Goal: Task Accomplishment & Management: Manage account settings

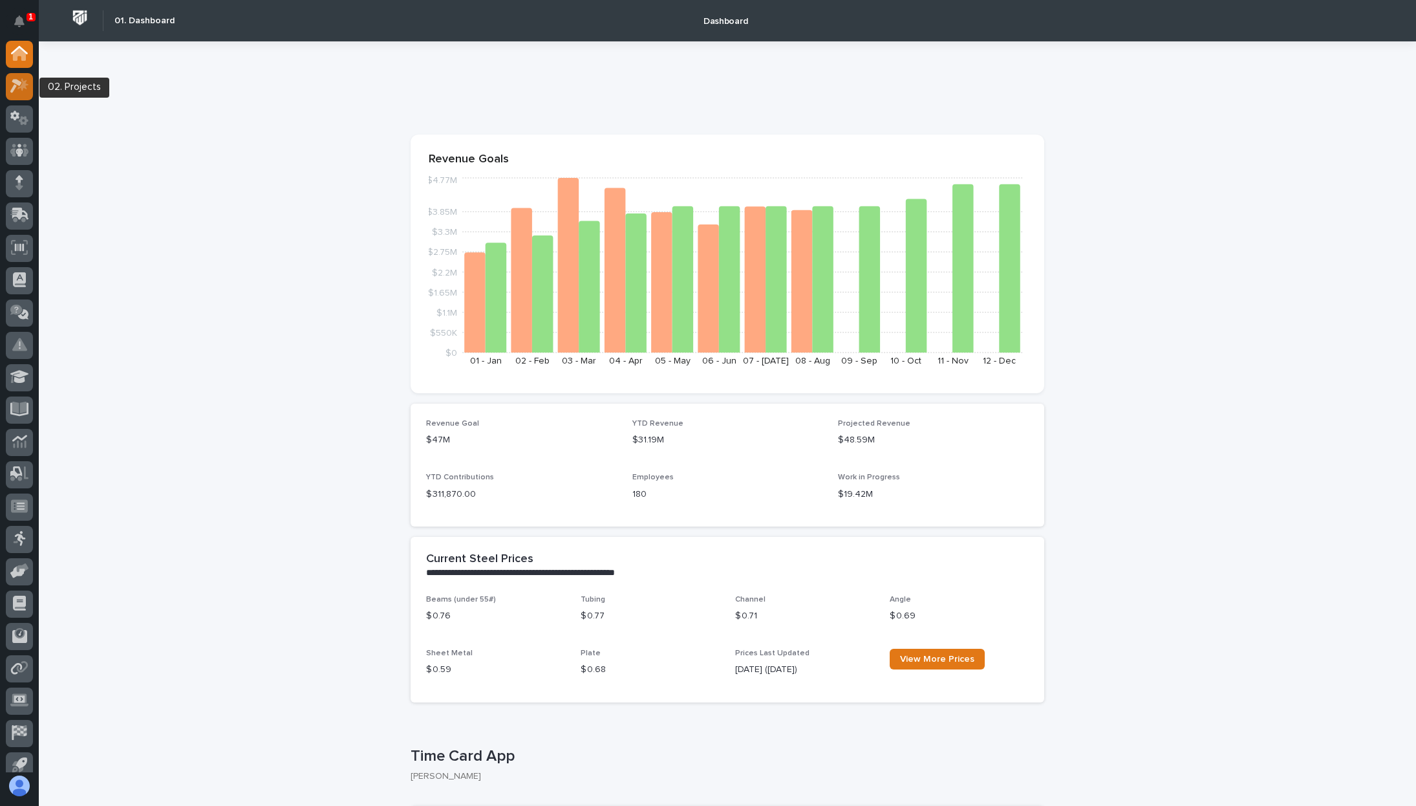
click at [17, 84] on icon at bounding box center [16, 87] width 12 height 14
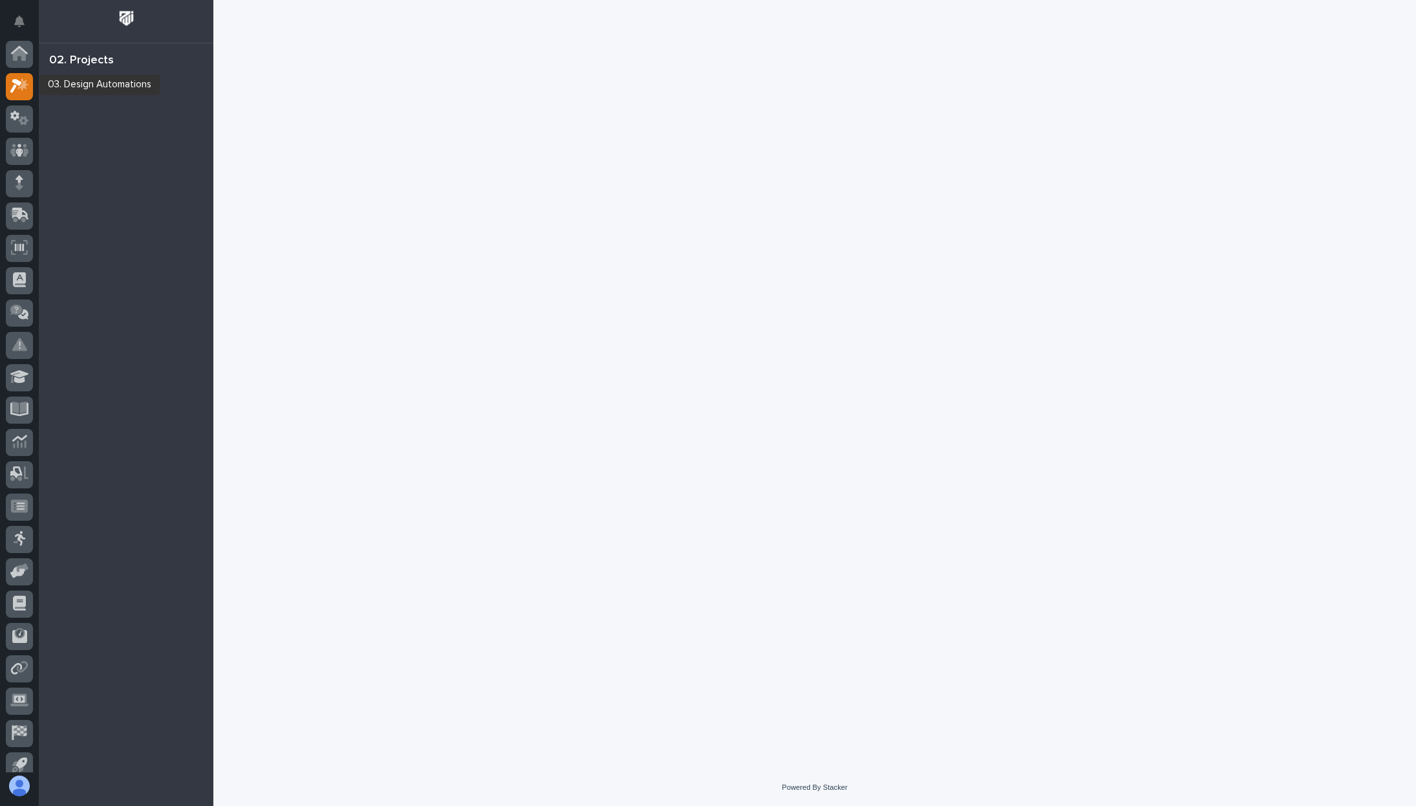
scroll to position [32, 0]
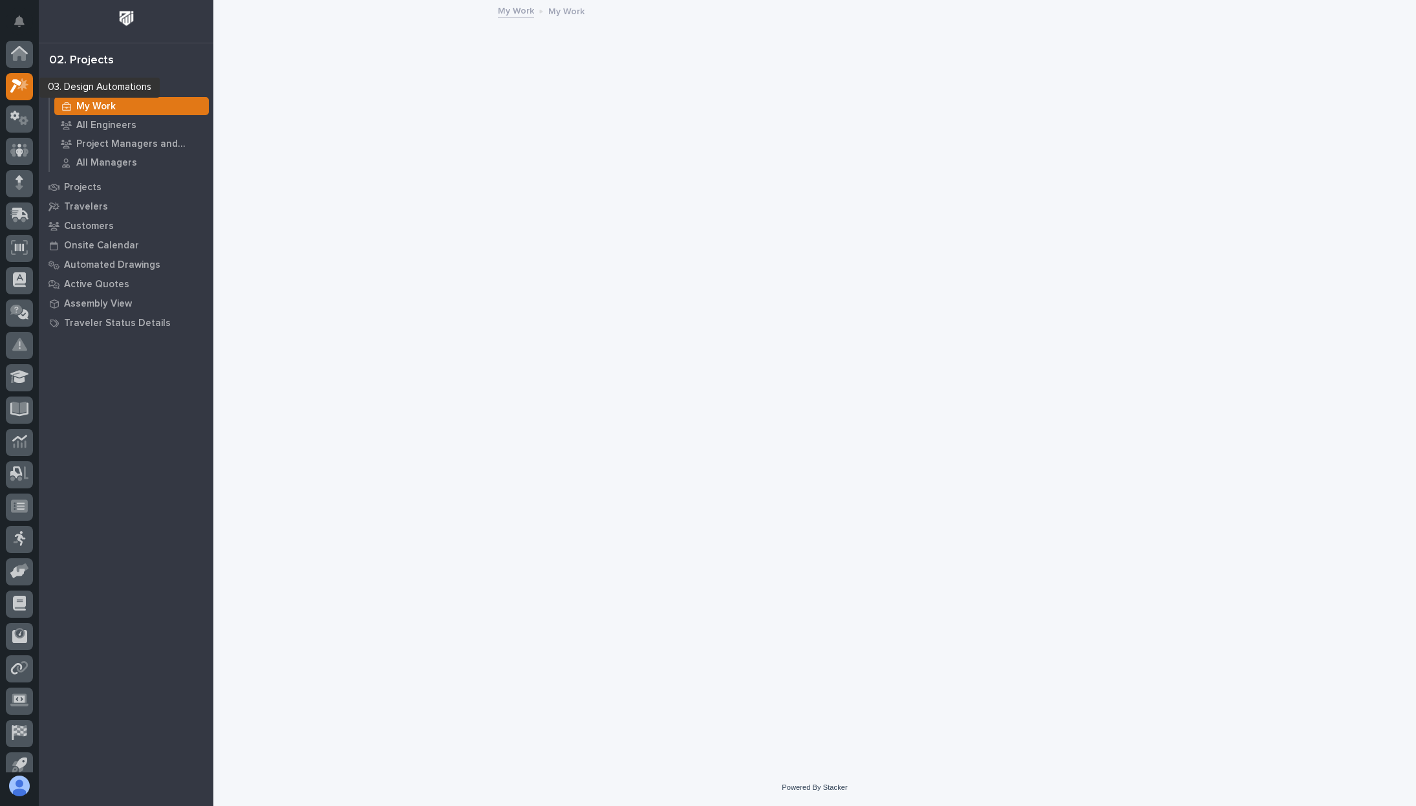
scroll to position [32, 0]
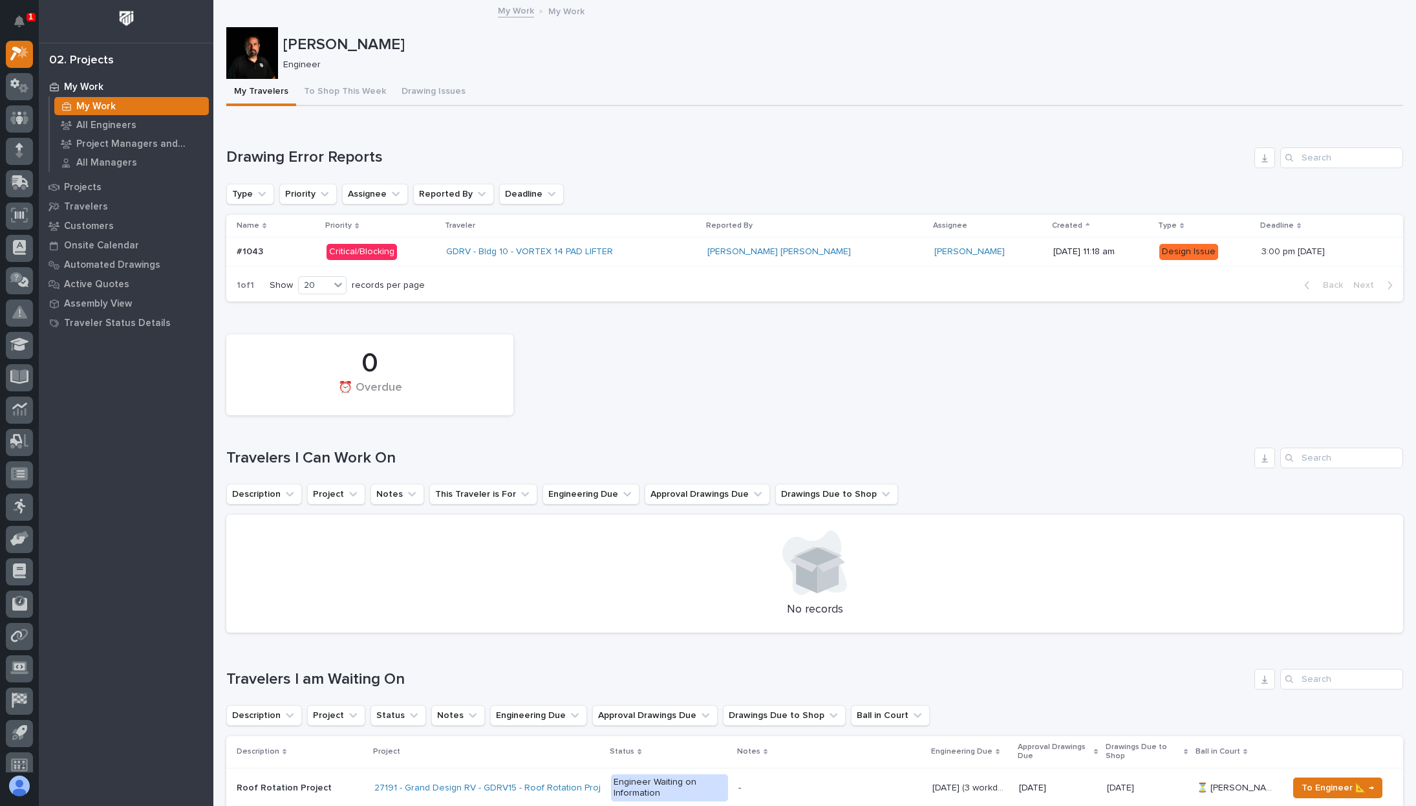
click at [1257, 263] on td "3:00 pm [DATE] 3:00 pm [DATE]" at bounding box center [1311, 251] width 109 height 29
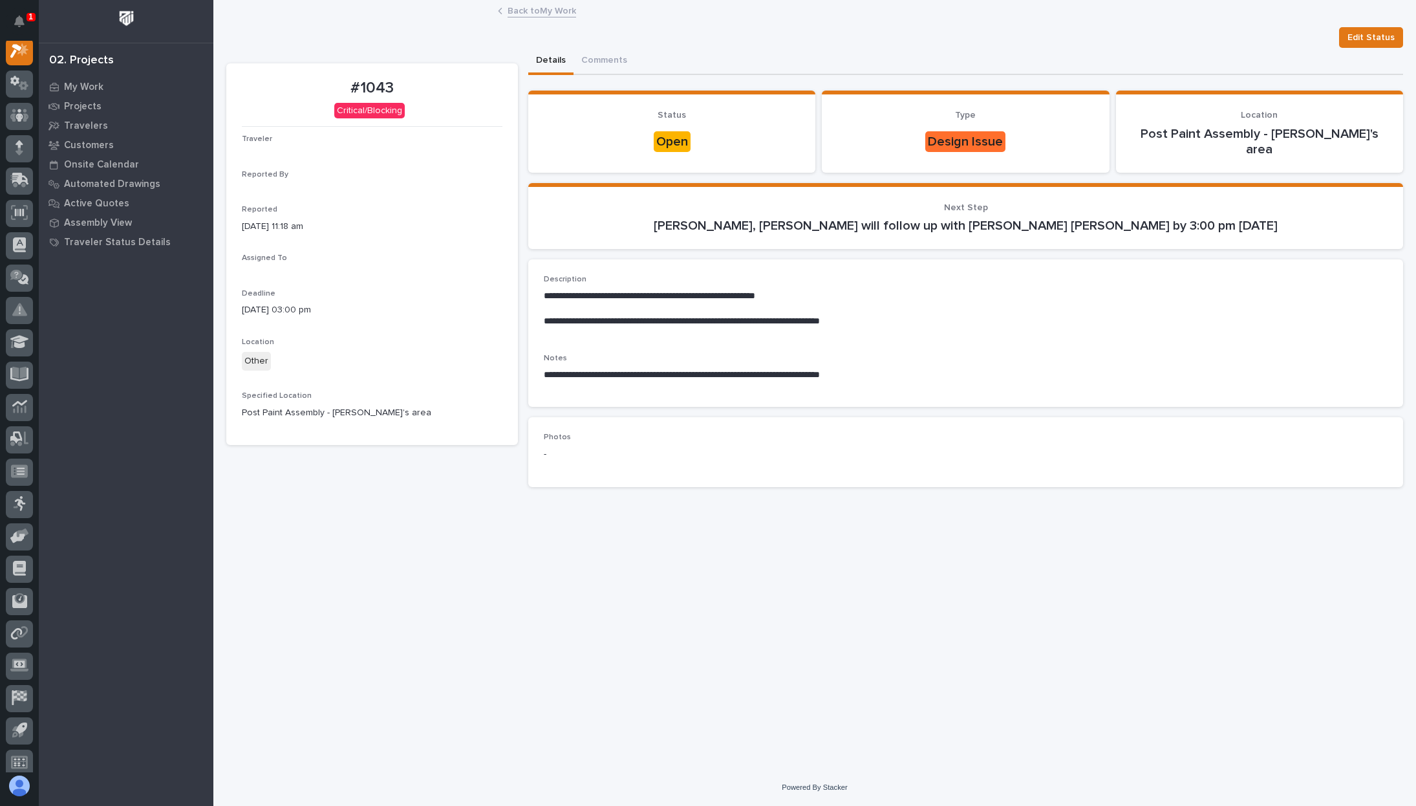
scroll to position [32, 0]
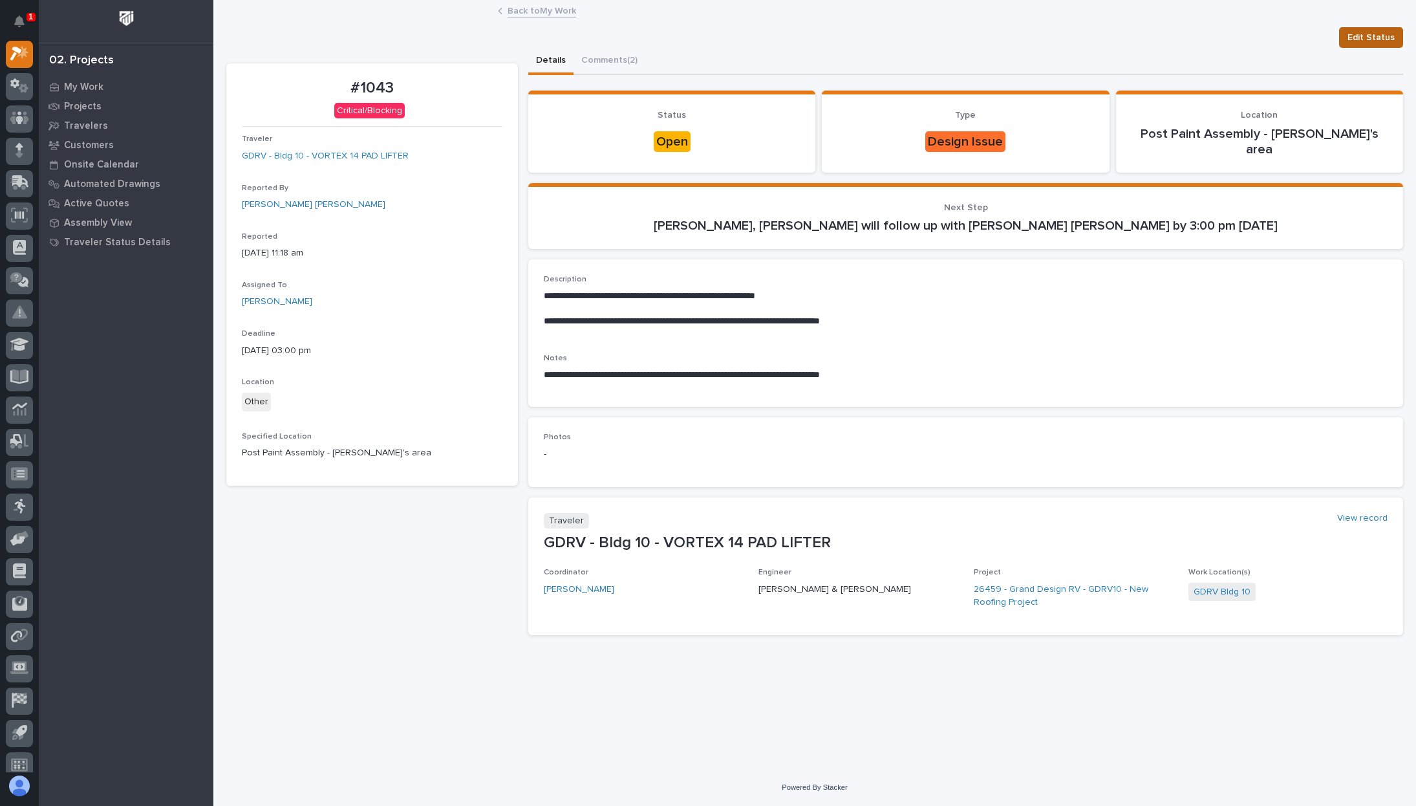
click at [1375, 41] on span "Edit Status" at bounding box center [1371, 38] width 47 height 16
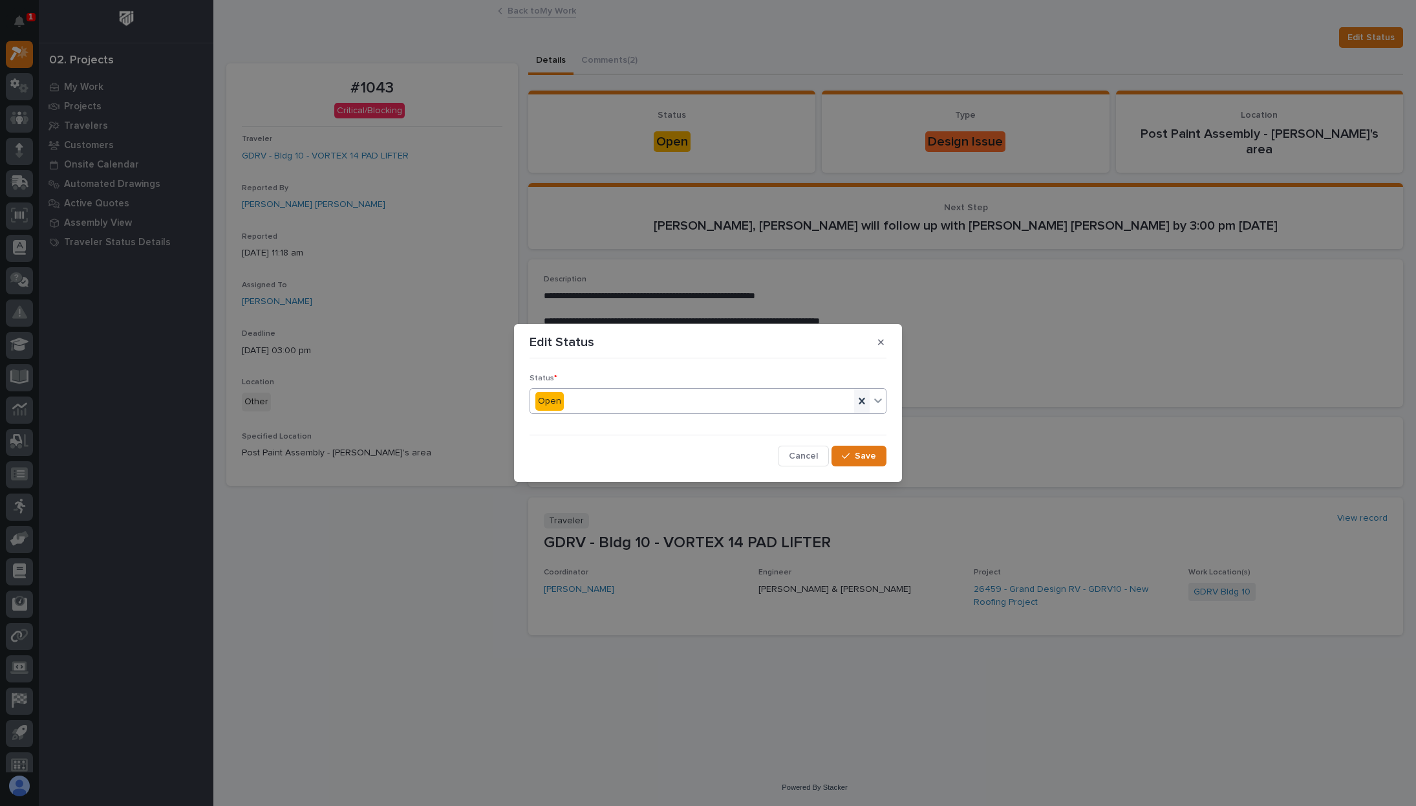
click at [857, 404] on icon at bounding box center [862, 401] width 13 height 13
click at [802, 464] on button "Cancel" at bounding box center [803, 456] width 51 height 21
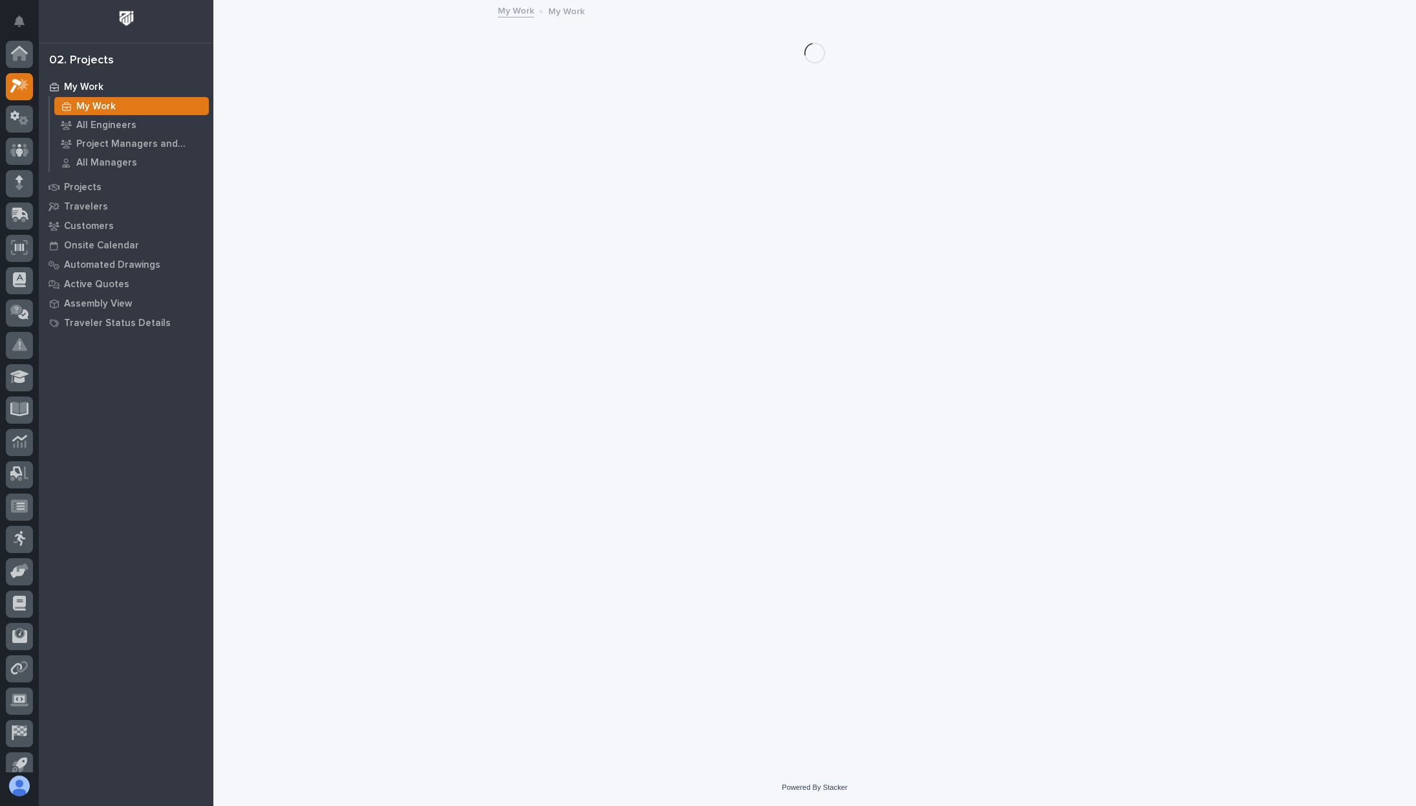
scroll to position [35, 0]
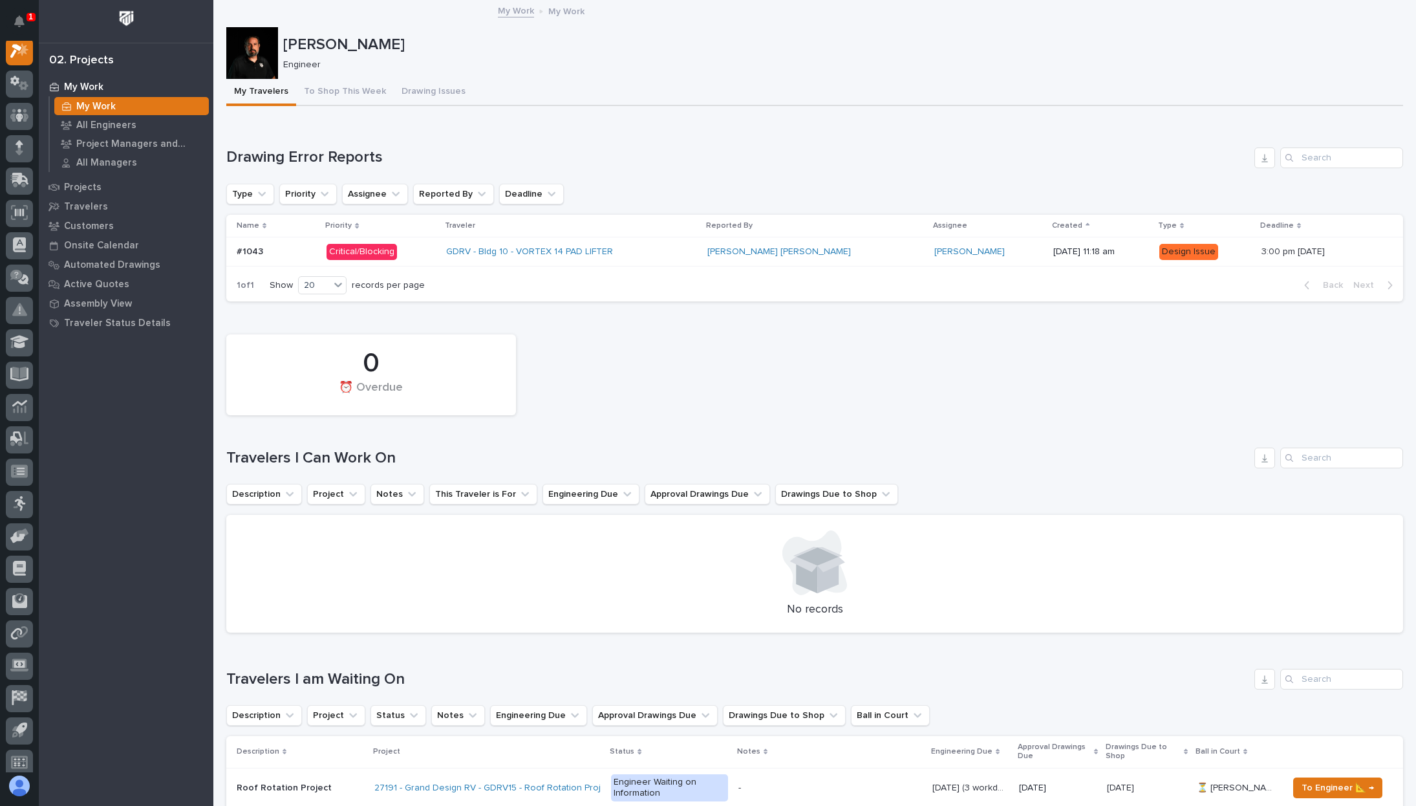
click at [1289, 254] on p at bounding box center [1311, 251] width 98 height 11
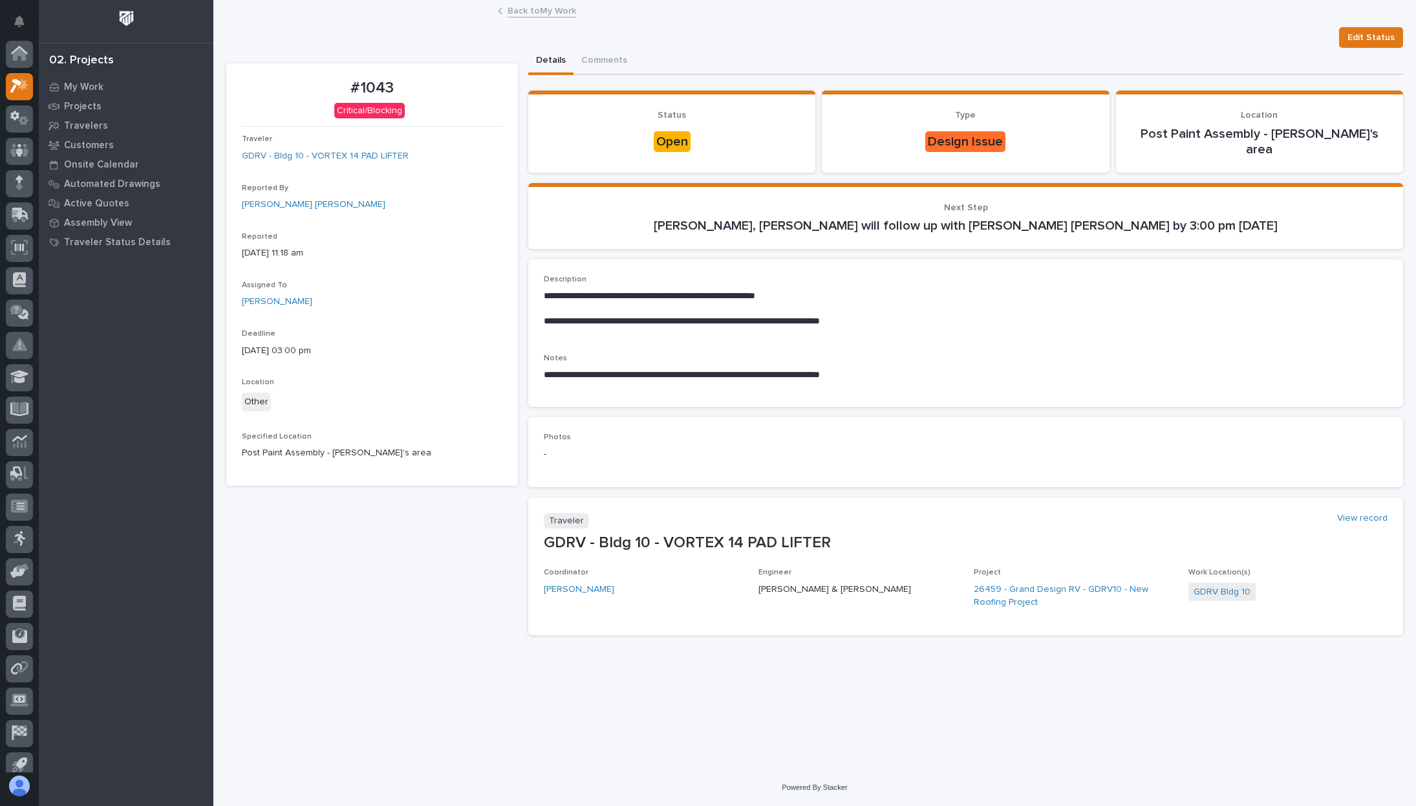
scroll to position [32, 0]
click at [1356, 45] on span "Edit Status" at bounding box center [1371, 38] width 47 height 16
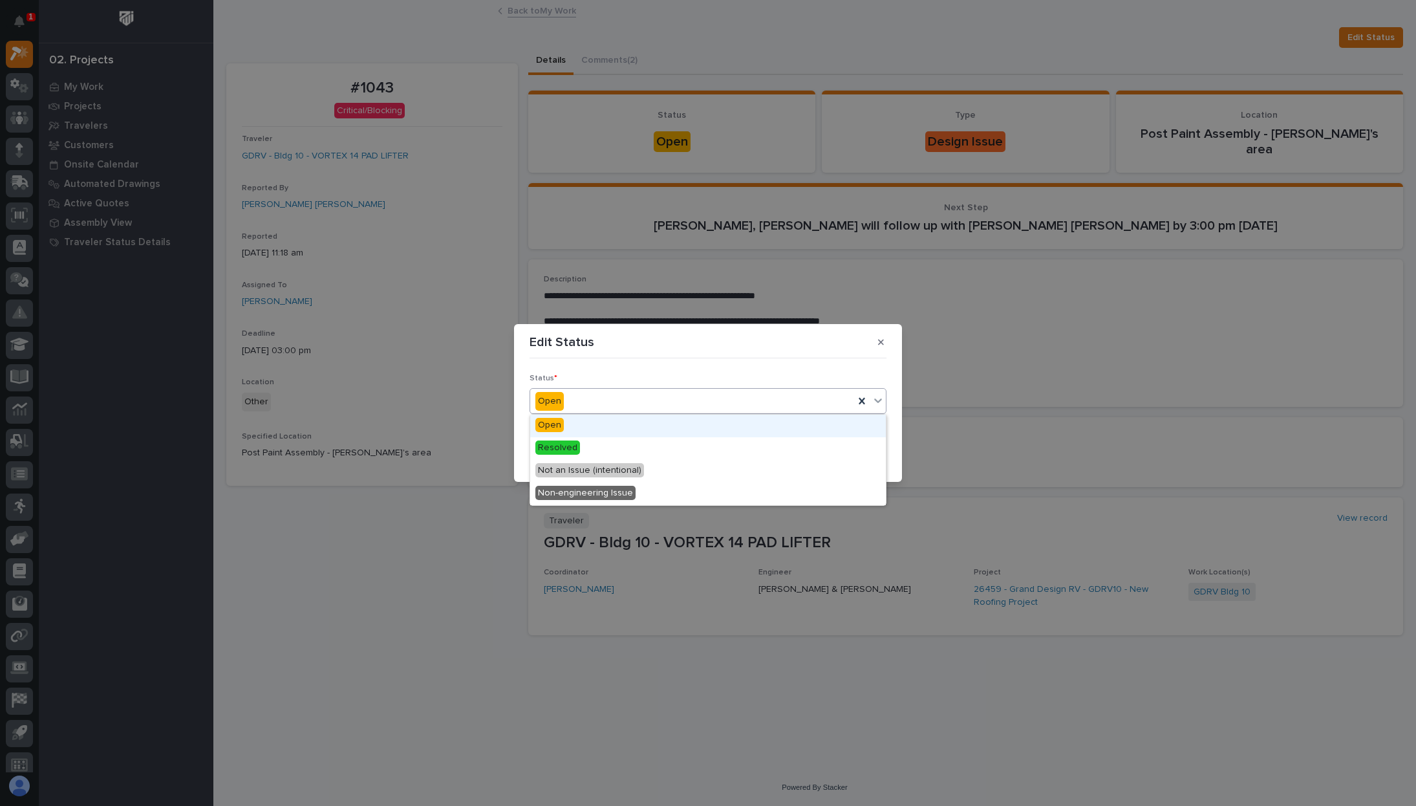
click at [881, 403] on icon at bounding box center [878, 400] width 13 height 13
click at [631, 451] on div "Resolved" at bounding box center [708, 448] width 356 height 23
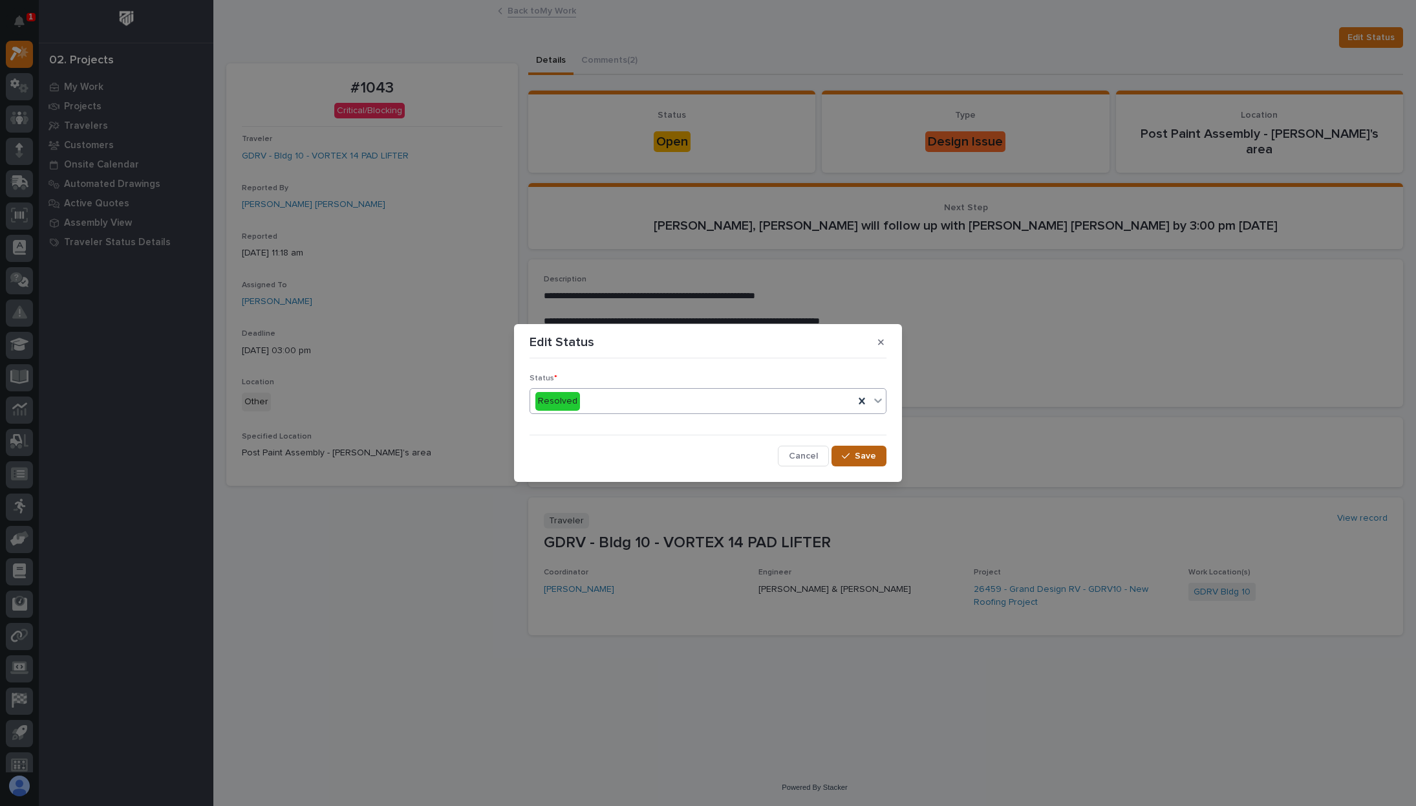
click at [856, 452] on button "Save" at bounding box center [859, 456] width 55 height 21
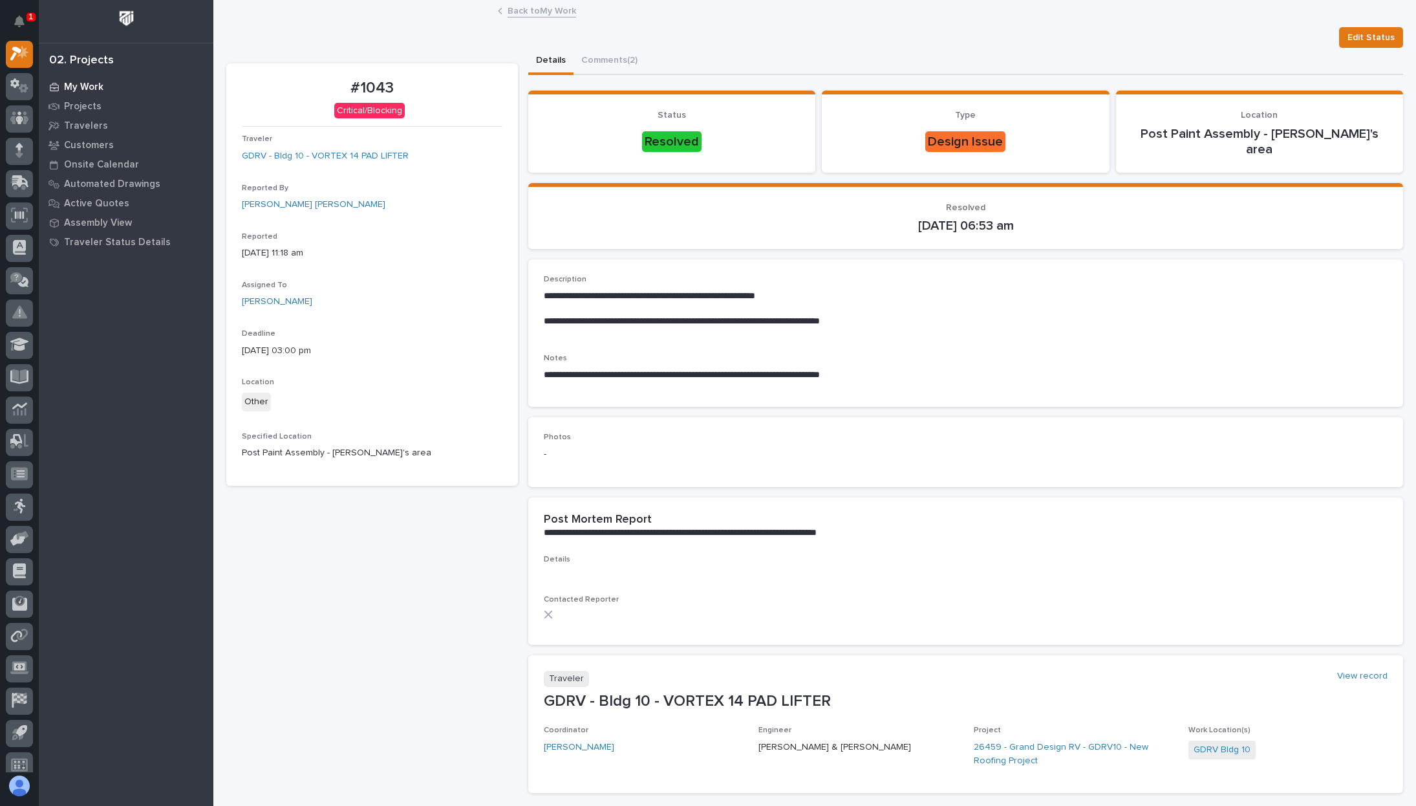
click at [95, 87] on p "My Work" at bounding box center [83, 87] width 39 height 12
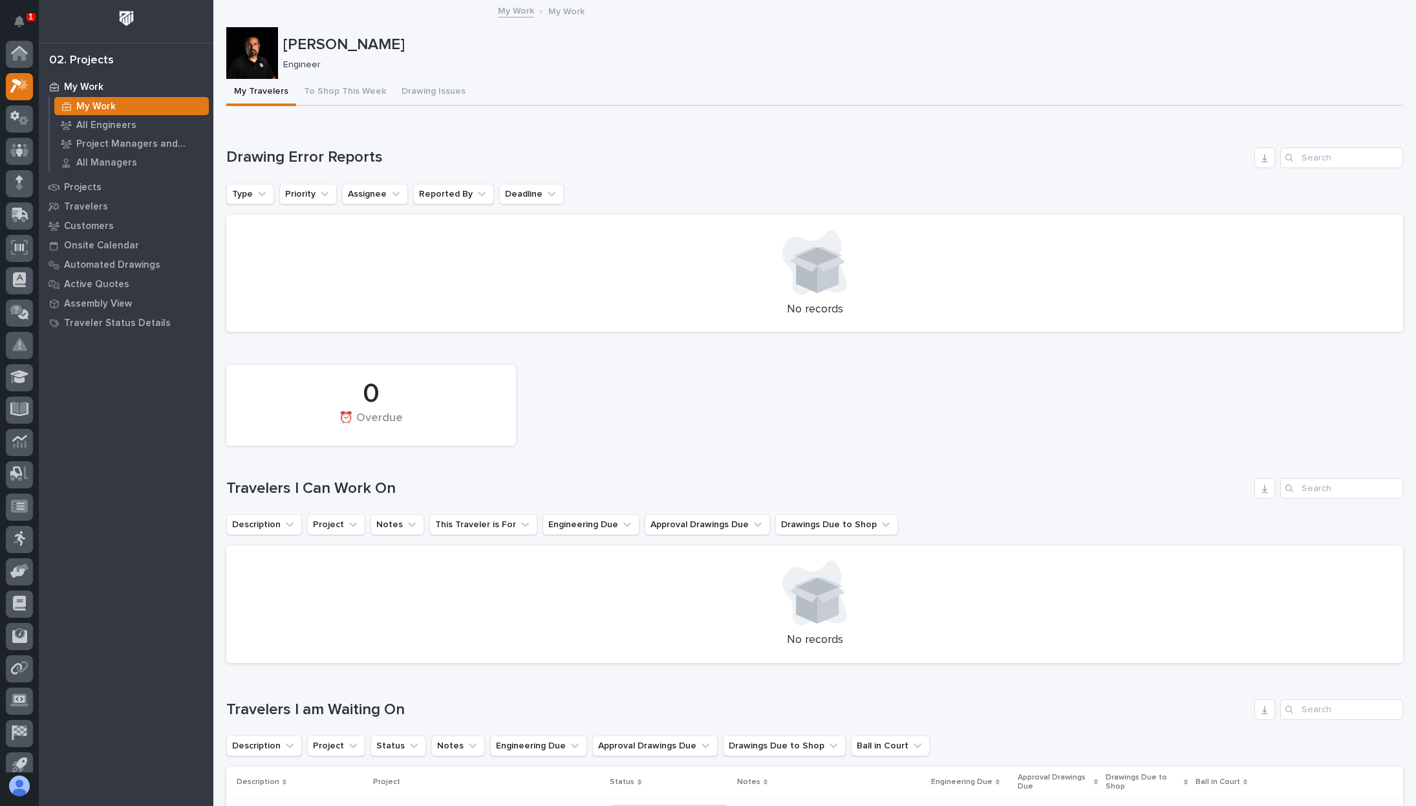
scroll to position [32, 0]
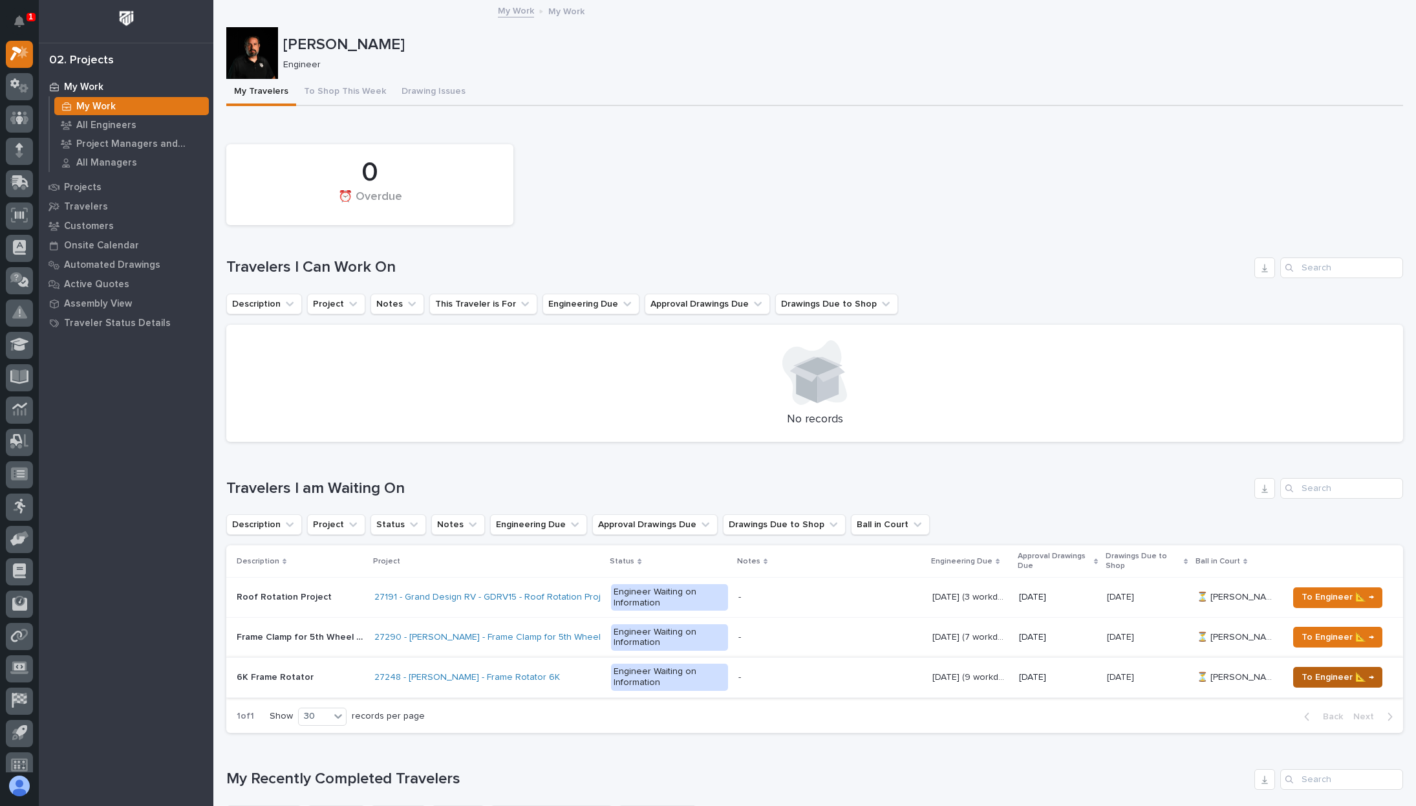
click at [1338, 683] on span "To Engineer 📐 →" at bounding box center [1338, 677] width 72 height 16
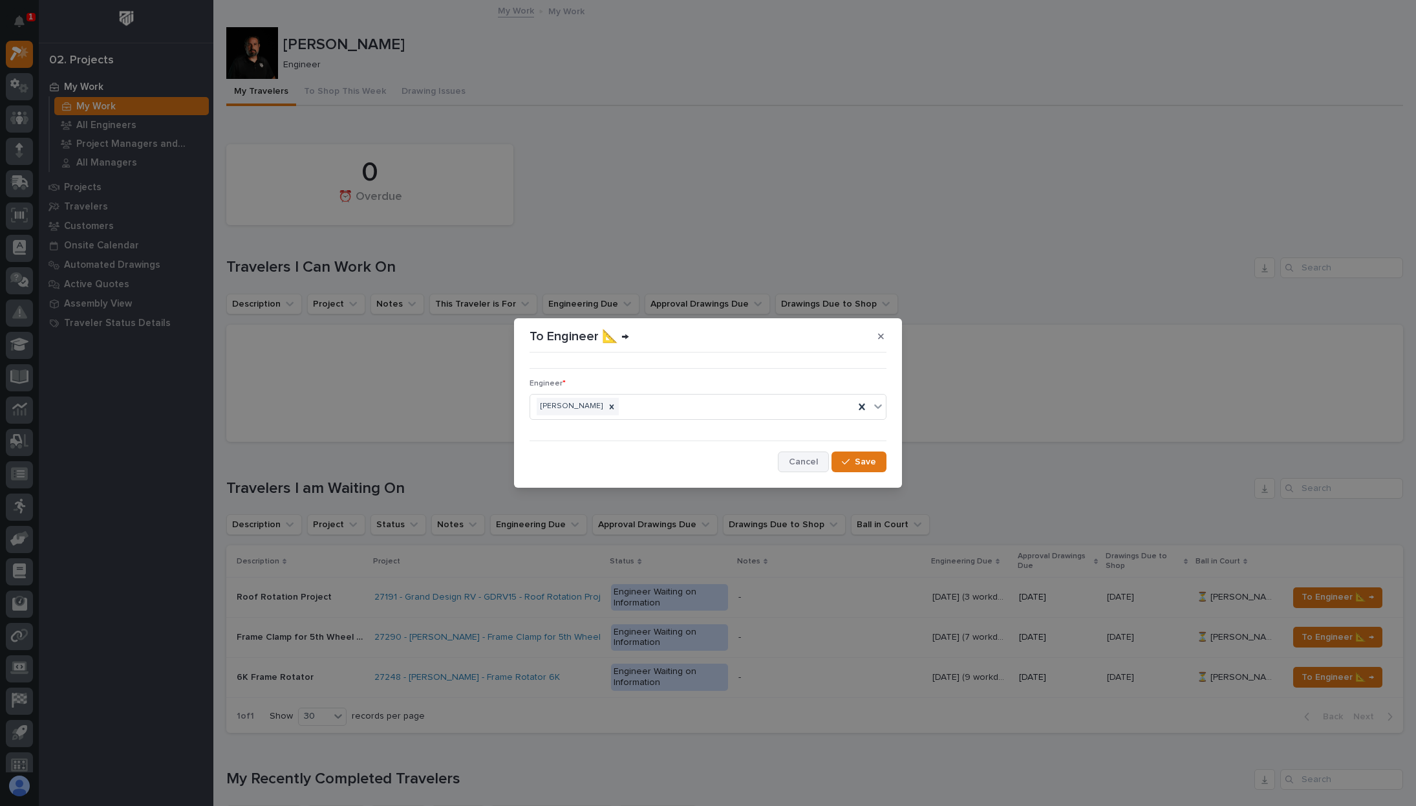
click at [815, 464] on span "Cancel" at bounding box center [803, 462] width 29 height 12
